Goal: Transaction & Acquisition: Register for event/course

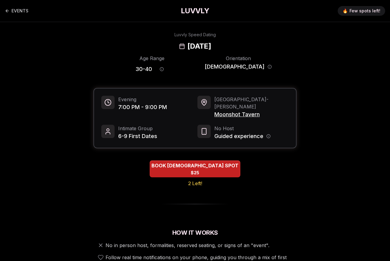
click at [135, 107] on span "7:00 PM - 9:00 PM" at bounding box center [142, 107] width 49 height 8
click at [124, 161] on div "BOOK [DEMOGRAPHIC_DATA] SPOT $25 2 Left!" at bounding box center [194, 174] width 203 height 27
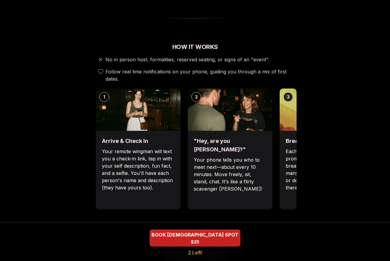
scroll to position [186, 0]
click at [281, 139] on div "Break the ice with prompts Each date will have new convo prompts on screen to h…" at bounding box center [322, 170] width 85 height 79
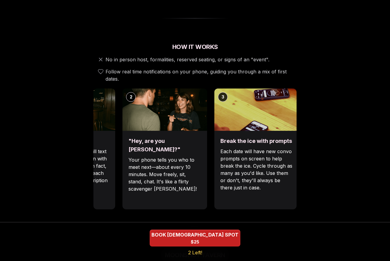
click at [212, 145] on div "1 Arrive & Check In Your remote wingman will text you a check-in link, tap in w…" at bounding box center [129, 149] width 203 height 121
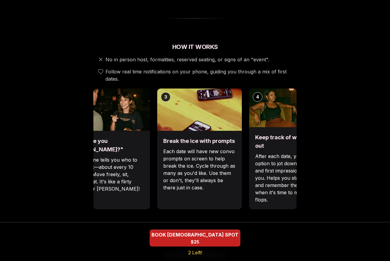
click at [193, 160] on p "Each date will have new convo prompts on screen to help break the ice. Cycle th…" at bounding box center [199, 170] width 73 height 44
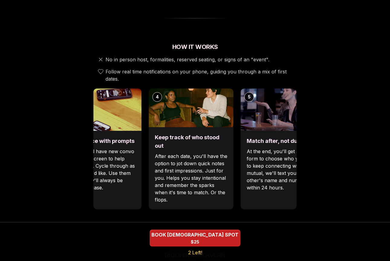
click at [112, 183] on p "Each date will have new convo prompts on screen to help break the ice. Cycle th…" at bounding box center [99, 170] width 73 height 44
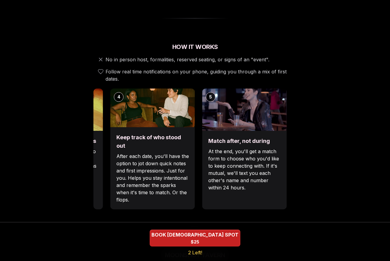
click at [118, 165] on p "After each date, you'll have the option to jot down quick notes and first impre…" at bounding box center [152, 178] width 73 height 51
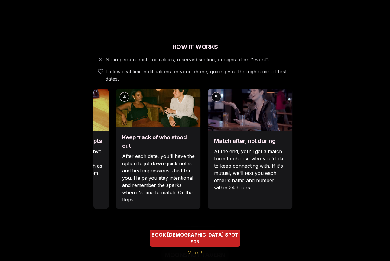
click at [214, 168] on p "At the end, you'll get a match form to choose who you'd like to keep connecting…" at bounding box center [250, 170] width 73 height 44
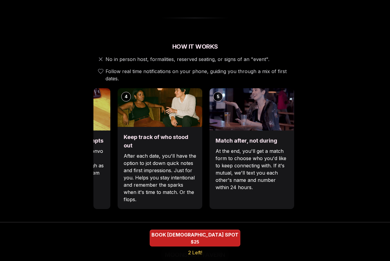
scroll to position [183, 0]
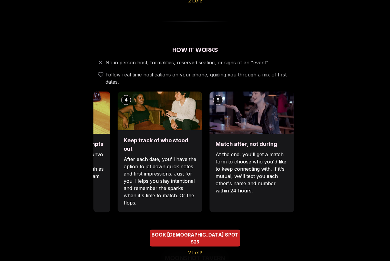
click at [196, 161] on p "After each date, you'll have the option to jot down quick notes and first impre…" at bounding box center [160, 181] width 73 height 51
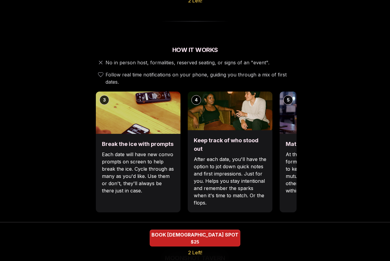
click at [181, 153] on div "Break the ice with prompts Each date will have new convo prompts on screen to h…" at bounding box center [138, 173] width 85 height 79
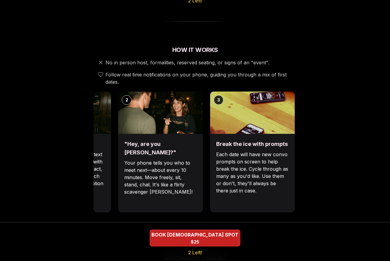
click at [168, 159] on p "Your phone tells you who to meet next—about every 10 minutes. Move freely, sit,…" at bounding box center [160, 177] width 73 height 36
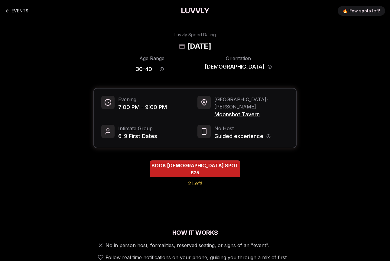
scroll to position [0, 0]
click at [270, 173] on div "BOOK [DEMOGRAPHIC_DATA] SPOT $25 2 Left!" at bounding box center [194, 174] width 203 height 27
